Goal: Obtain resource: Download file/media

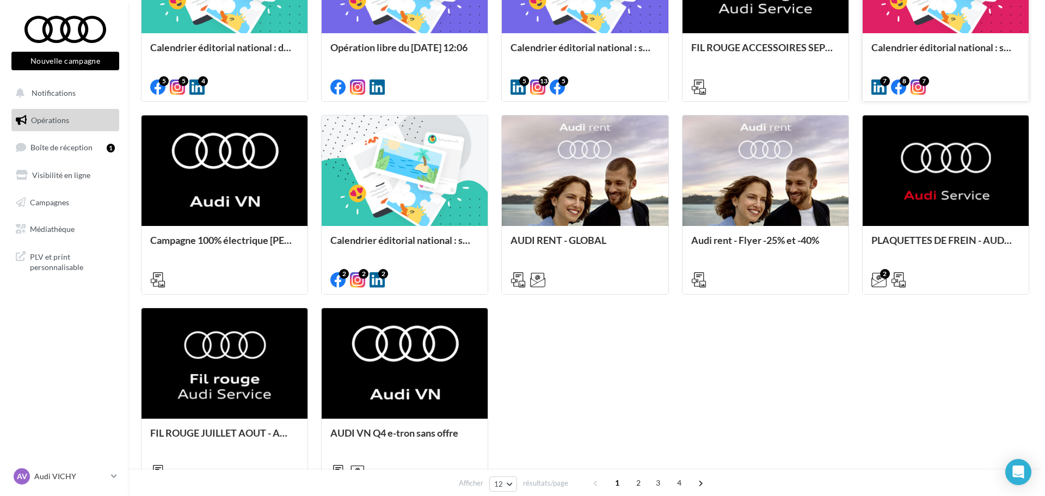
scroll to position [435, 0]
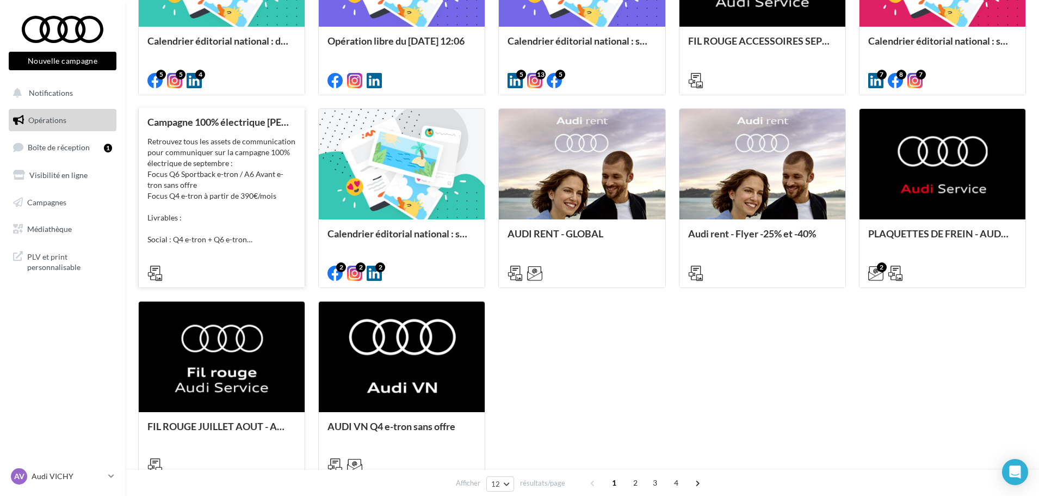
click at [209, 183] on div "Retrouvez tous les assets de communication pour communiquer sur la campagne 100…" at bounding box center [221, 190] width 149 height 109
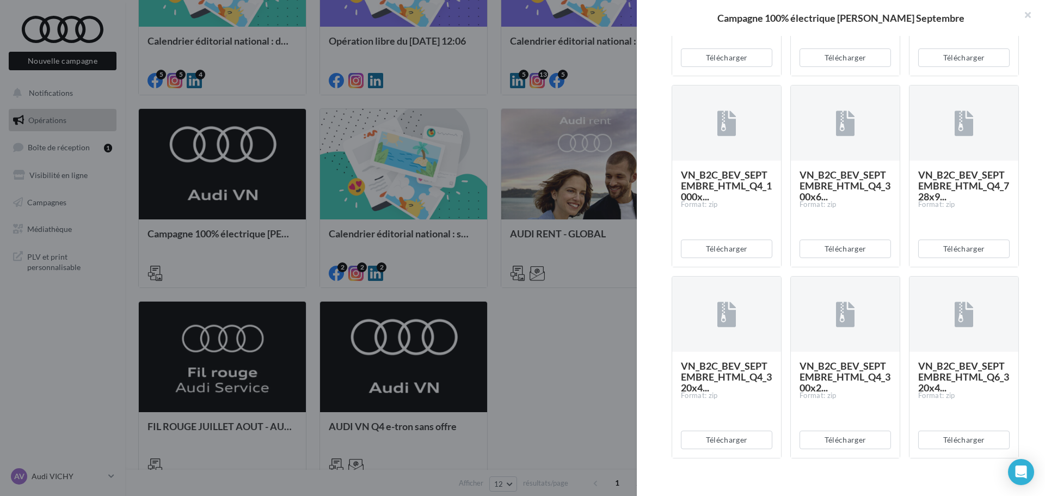
scroll to position [1521, 0]
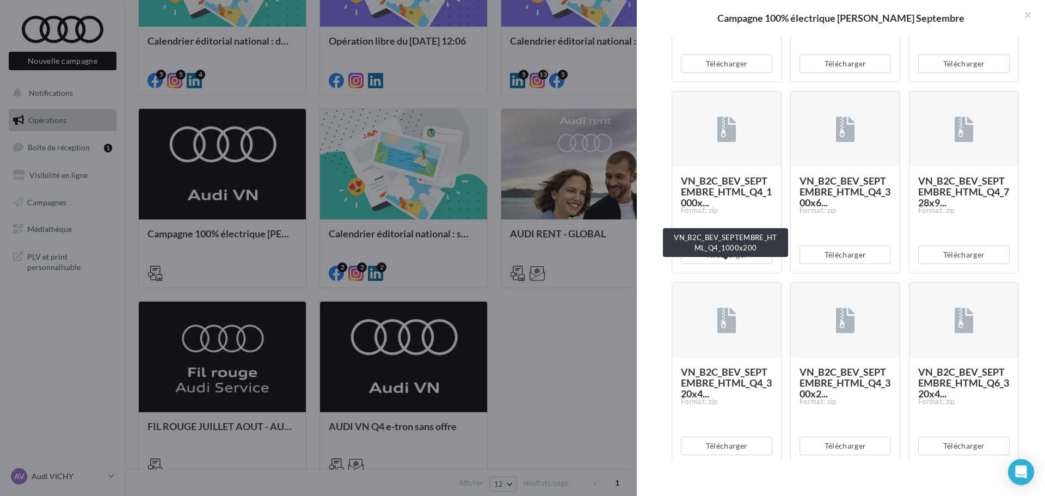
click at [737, 208] on span "VN_B2C_BEV_SEPTEMBRE_HTML_Q4_1000x..." at bounding box center [726, 192] width 91 height 34
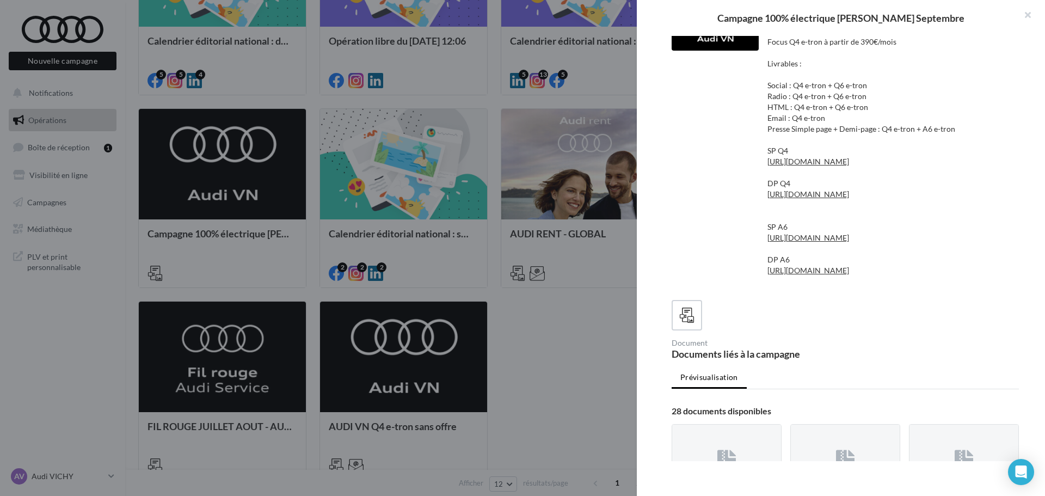
scroll to position [0, 0]
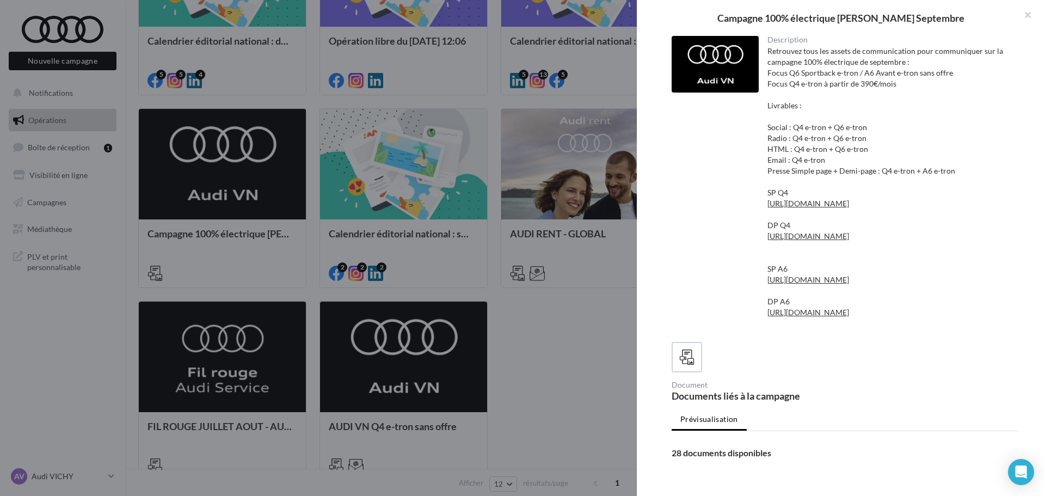
click at [781, 126] on div "Retrouvez tous les assets de communication pour communiquer sur la campagne 100…" at bounding box center [888, 187] width 243 height 283
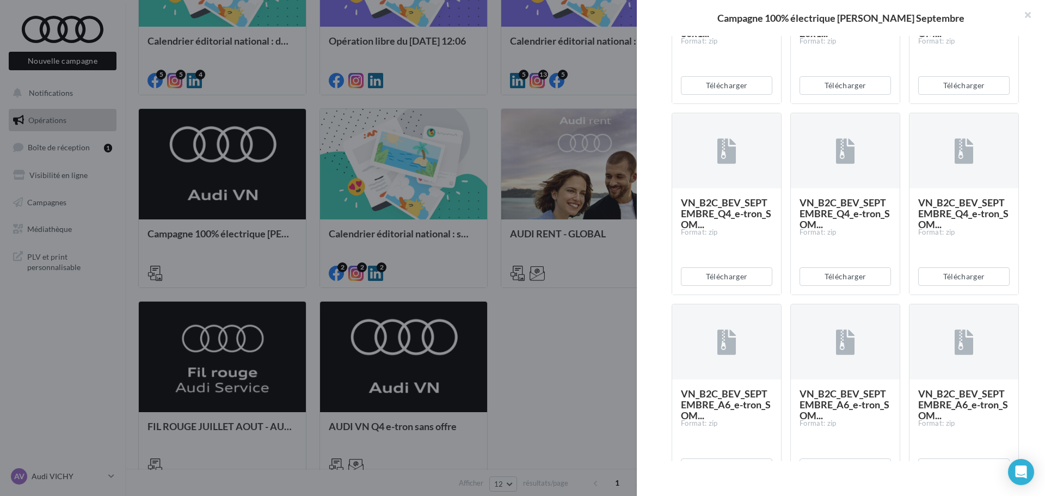
scroll to position [762, 0]
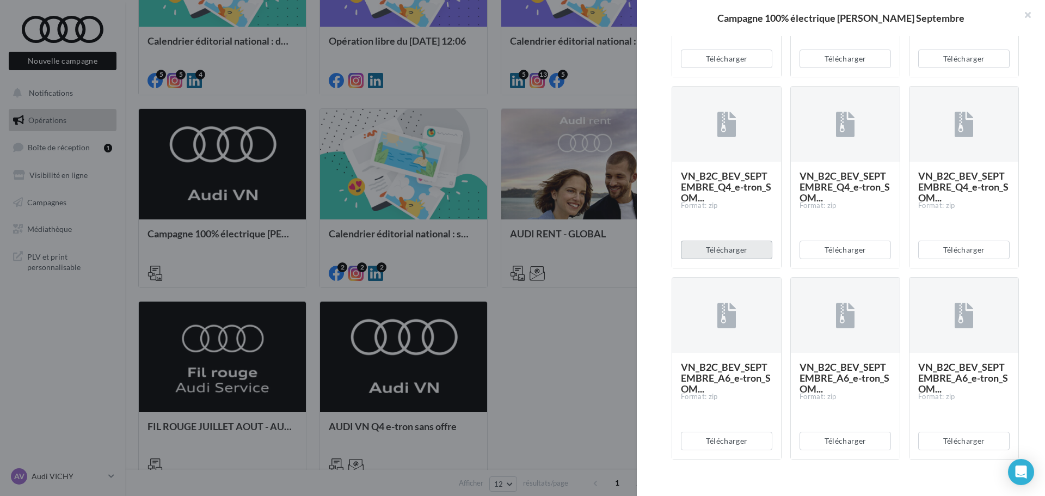
click at [744, 259] on button "Télécharger" at bounding box center [726, 249] width 91 height 18
click at [866, 259] on button "Télécharger" at bounding box center [844, 249] width 91 height 18
click at [957, 259] on button "Télécharger" at bounding box center [963, 249] width 91 height 18
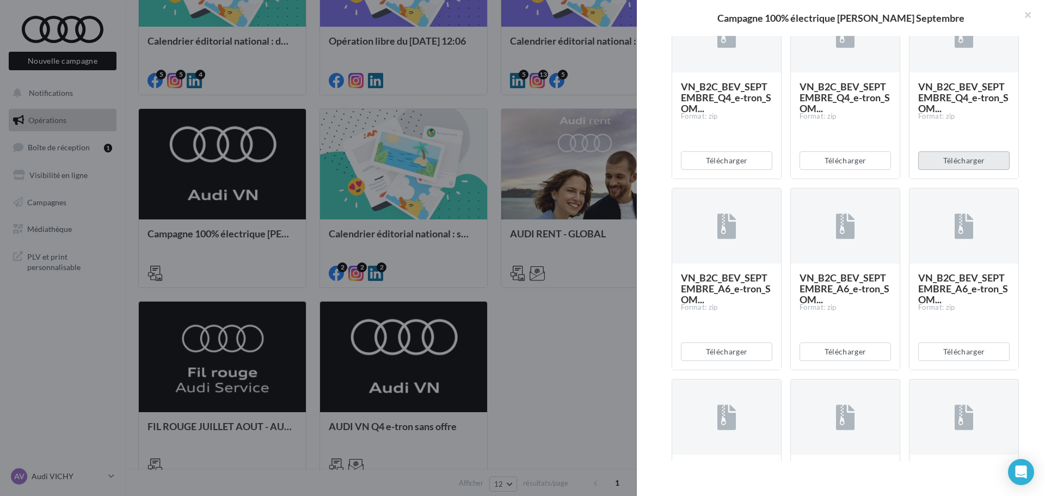
scroll to position [871, 0]
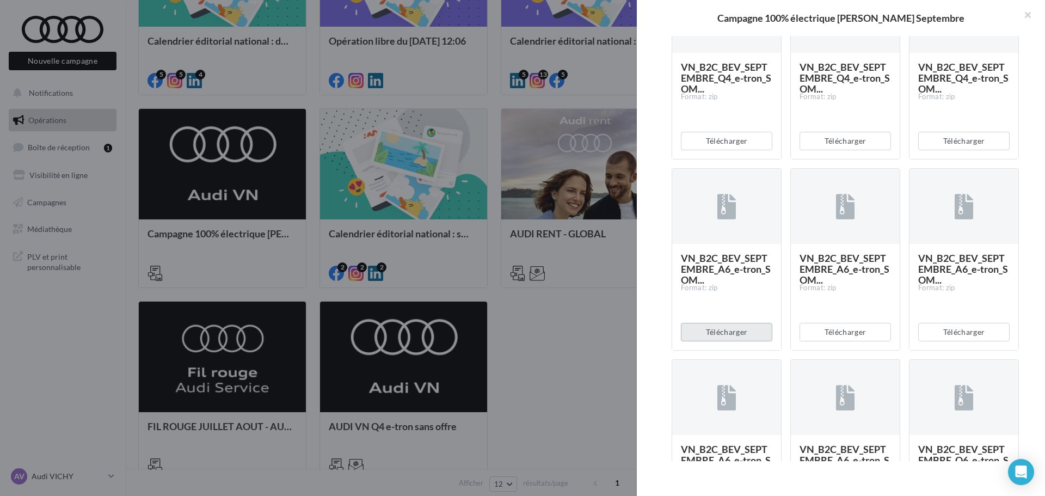
click at [719, 341] on button "Télécharger" at bounding box center [726, 332] width 91 height 18
click at [831, 341] on button "Télécharger" at bounding box center [844, 332] width 91 height 18
click at [948, 341] on button "Télécharger" at bounding box center [963, 332] width 91 height 18
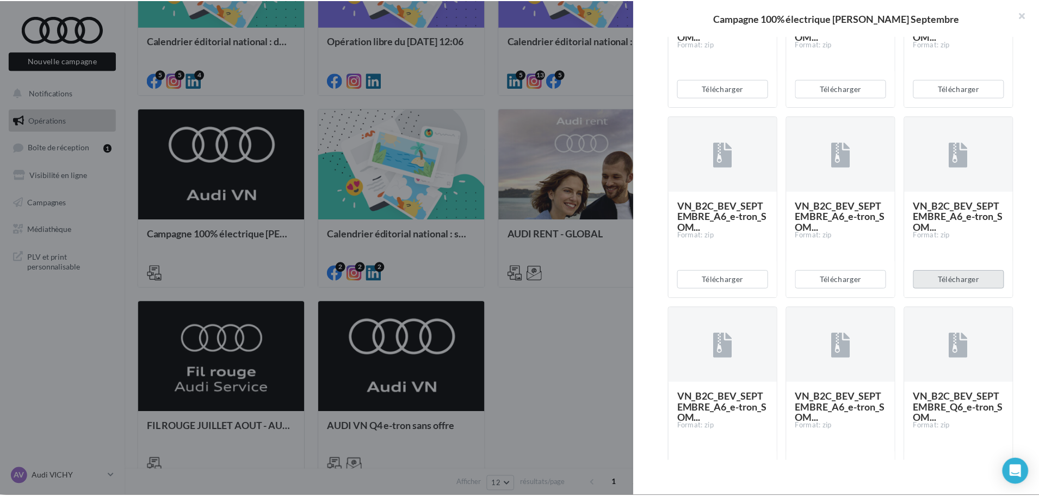
scroll to position [762, 0]
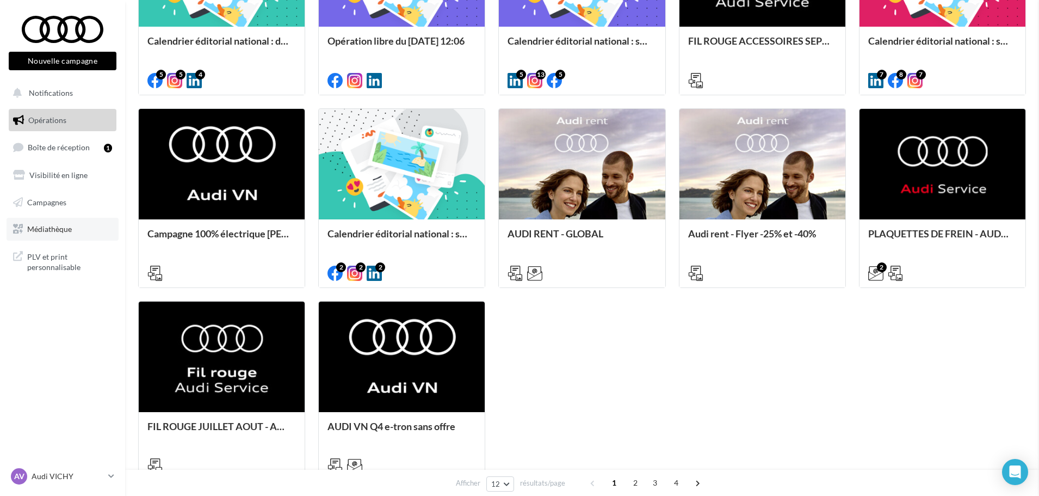
click at [32, 233] on span "Médiathèque" at bounding box center [49, 228] width 45 height 9
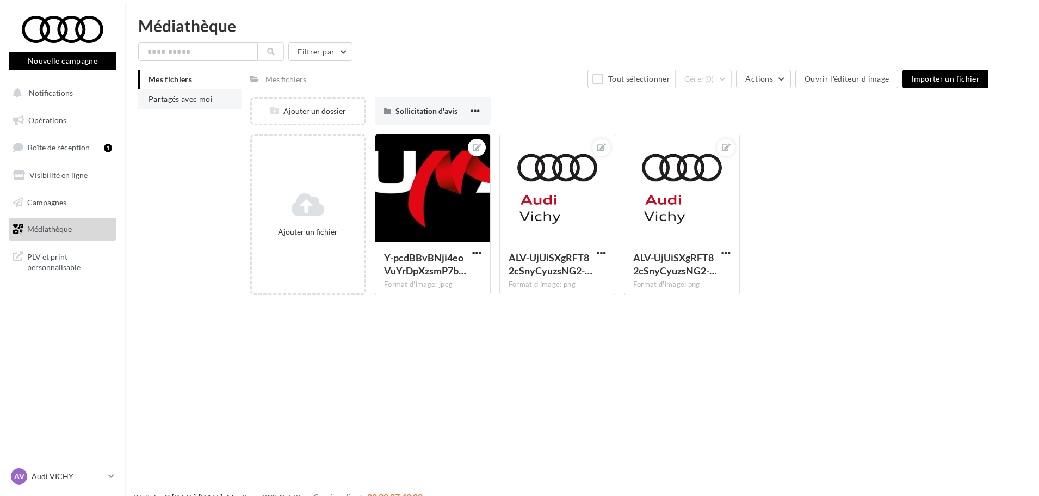
click at [202, 100] on span "Partagés avec moi" at bounding box center [181, 98] width 64 height 9
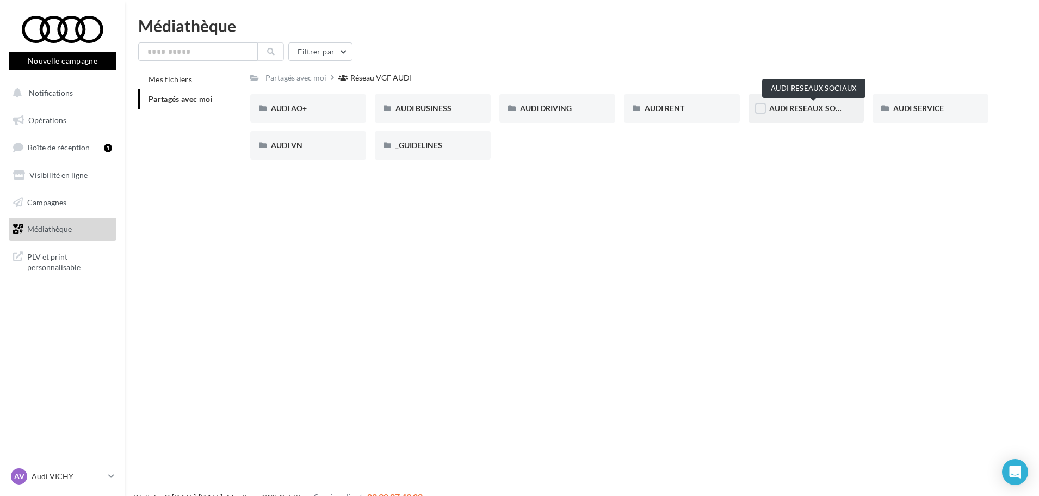
click at [818, 107] on span "AUDI RESEAUX SOCIAUX" at bounding box center [814, 107] width 90 height 9
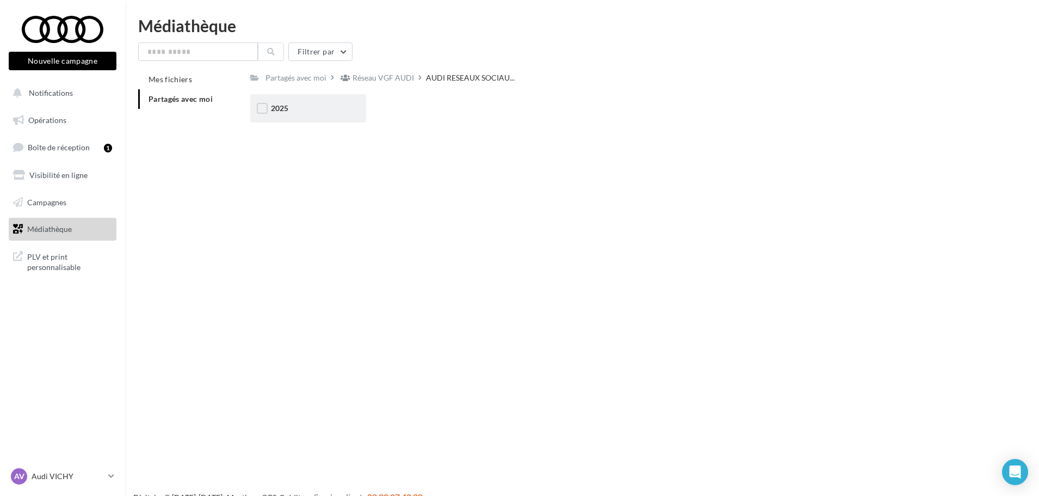
click at [295, 100] on div "2025" at bounding box center [308, 108] width 116 height 28
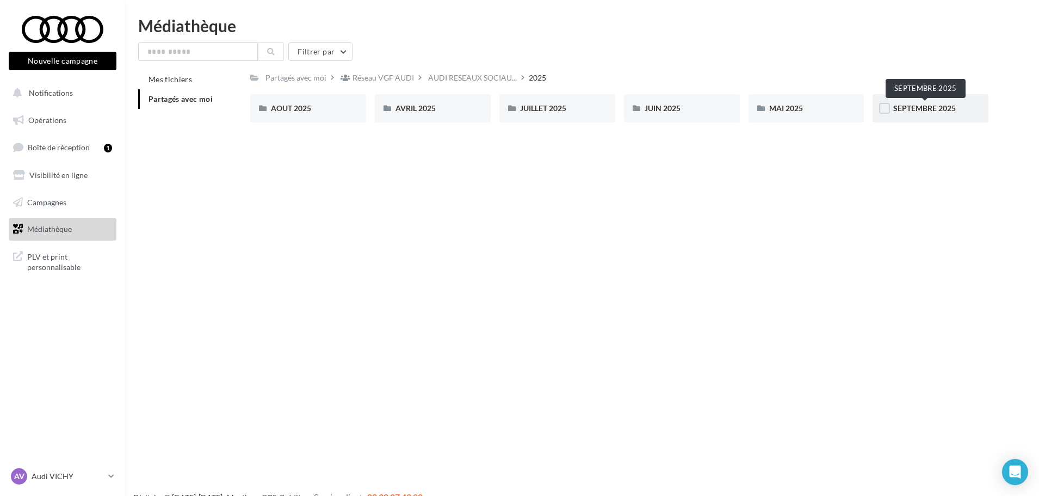
click at [904, 107] on span "SEPTEMBRE 2025" at bounding box center [924, 107] width 63 height 9
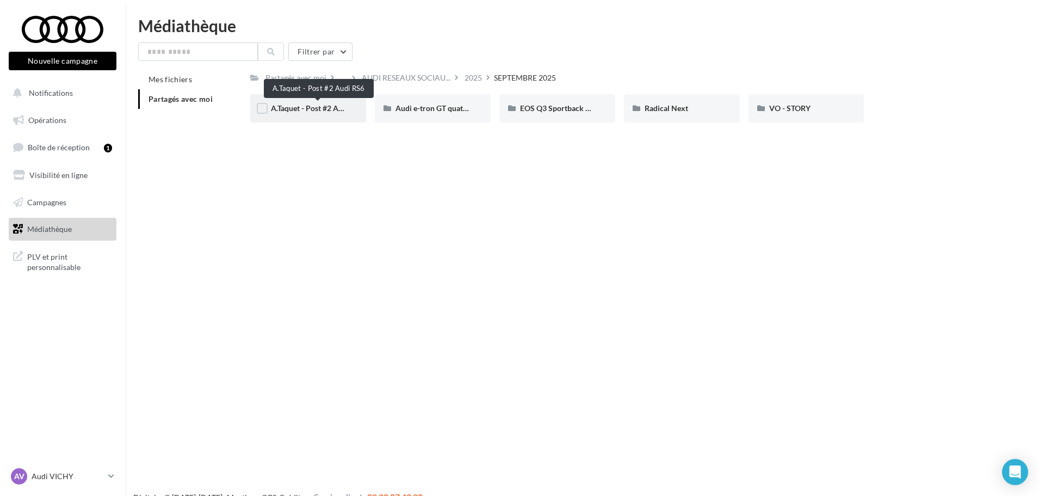
click at [314, 112] on span "A.Taquet - Post #2 Audi RS6" at bounding box center [318, 107] width 94 height 9
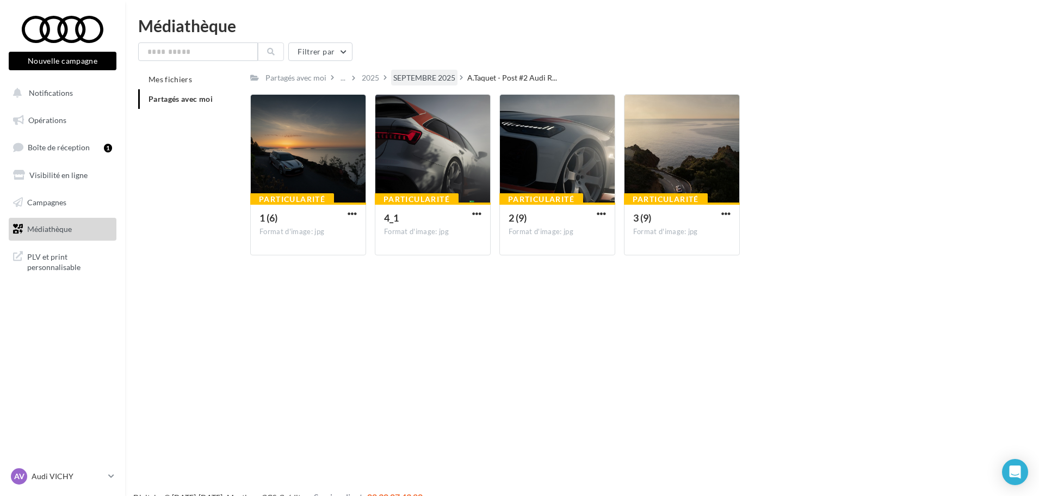
click at [447, 77] on div "SEPTEMBRE 2025" at bounding box center [424, 77] width 62 height 11
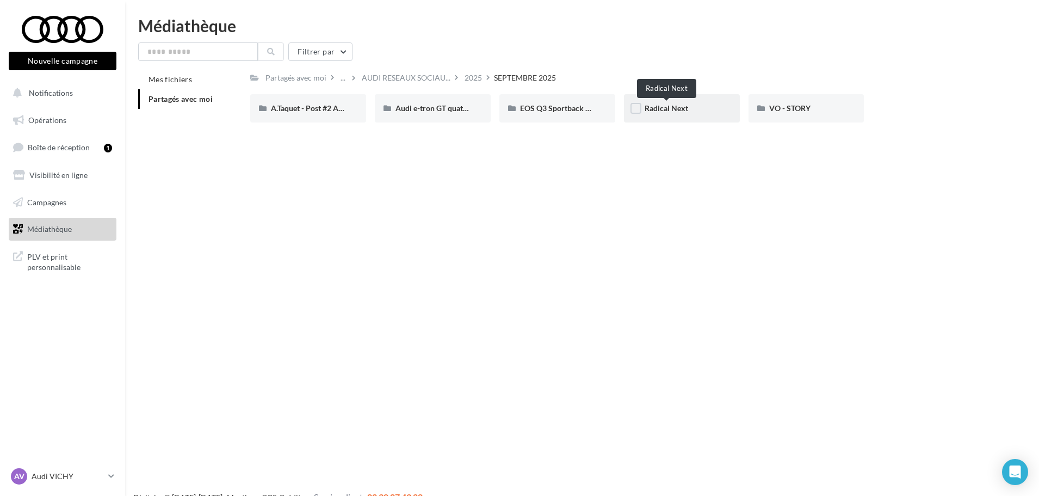
click at [672, 109] on span "Radical Next" at bounding box center [667, 107] width 44 height 9
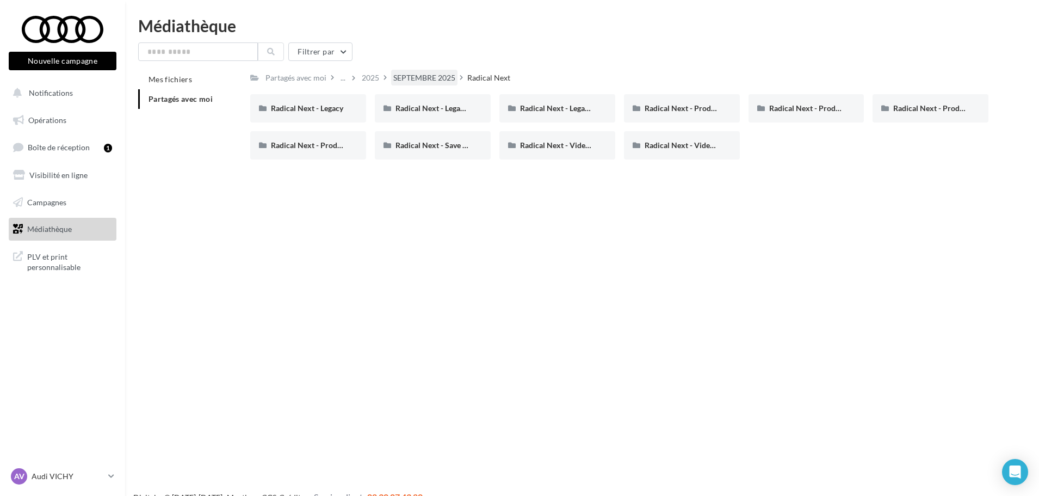
click at [439, 75] on div "SEPTEMBRE 2025" at bounding box center [424, 77] width 62 height 11
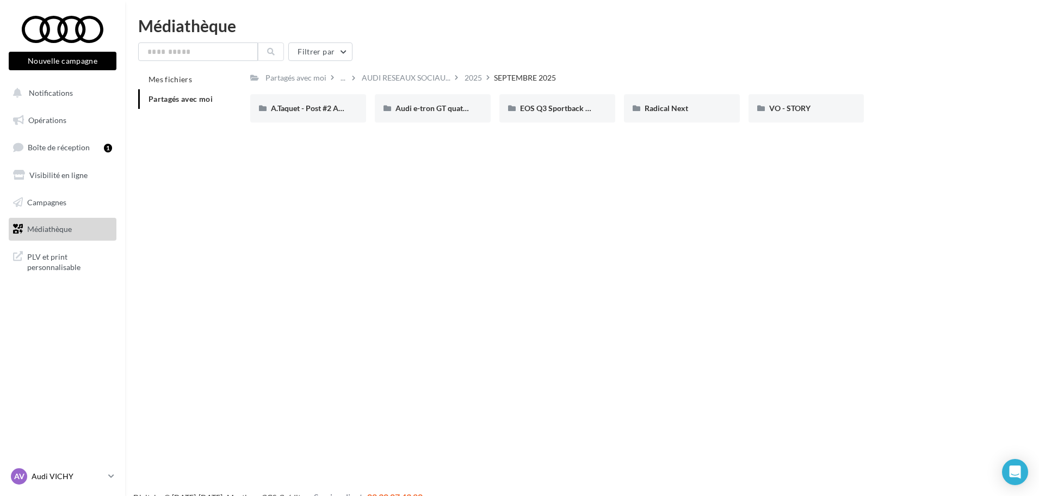
click at [64, 482] on div "AV Audi VICHY audi-vich-dup" at bounding box center [57, 476] width 93 height 16
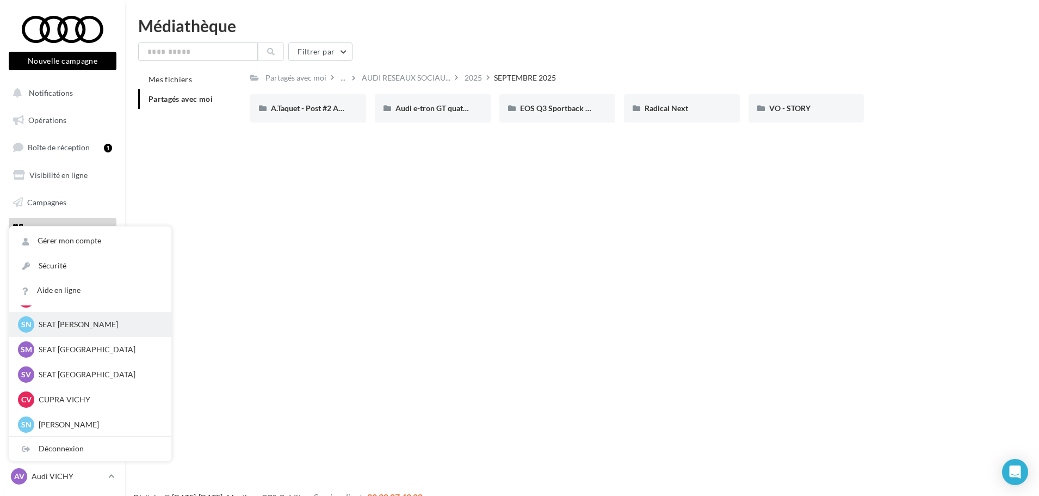
scroll to position [218, 0]
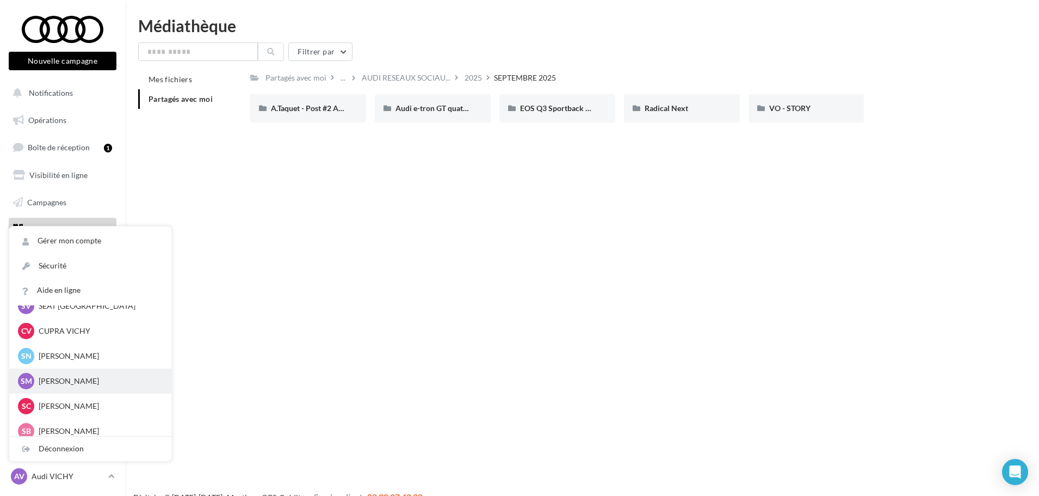
click at [91, 381] on p "SK MACON" at bounding box center [99, 380] width 120 height 11
